Goal: Task Accomplishment & Management: Manage account settings

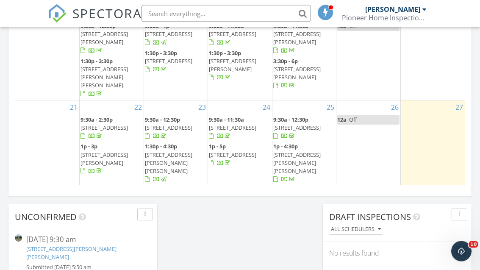
scroll to position [601, 0]
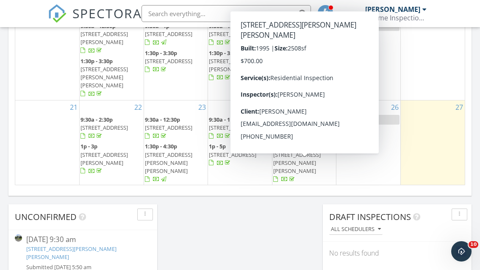
click at [290, 201] on span "9:30a - 11:30a" at bounding box center [291, 205] width 35 height 8
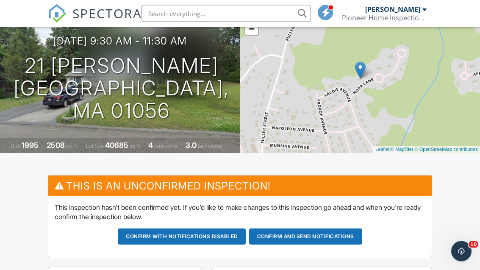
scroll to position [90, 0]
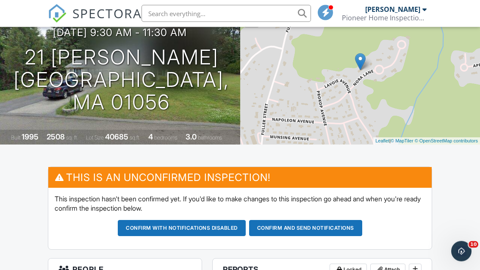
click at [288, 228] on button "Confirm and send notifications" at bounding box center [305, 228] width 113 height 16
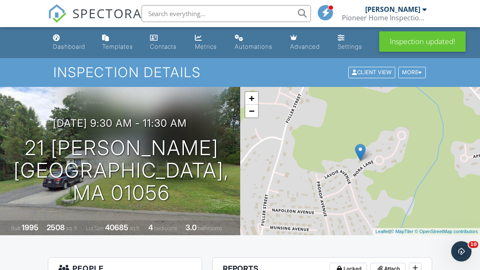
click at [68, 53] on link "Dashboard" at bounding box center [71, 43] width 42 height 24
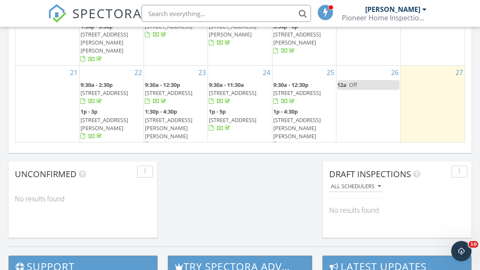
scroll to position [644, 0]
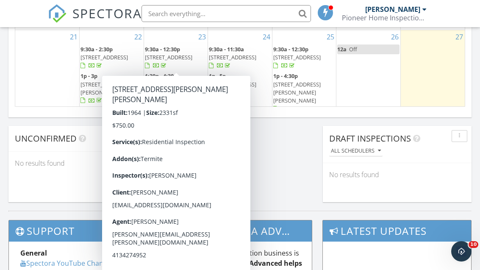
click at [51, 115] on div "28" at bounding box center [47, 122] width 64 height 14
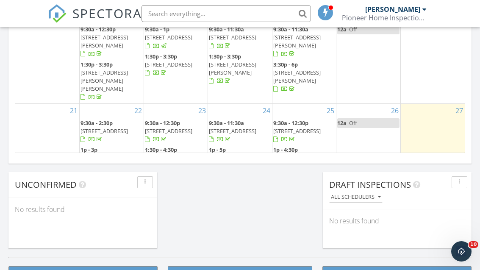
scroll to position [0, 0]
